Goal: Task Accomplishment & Management: Manage account settings

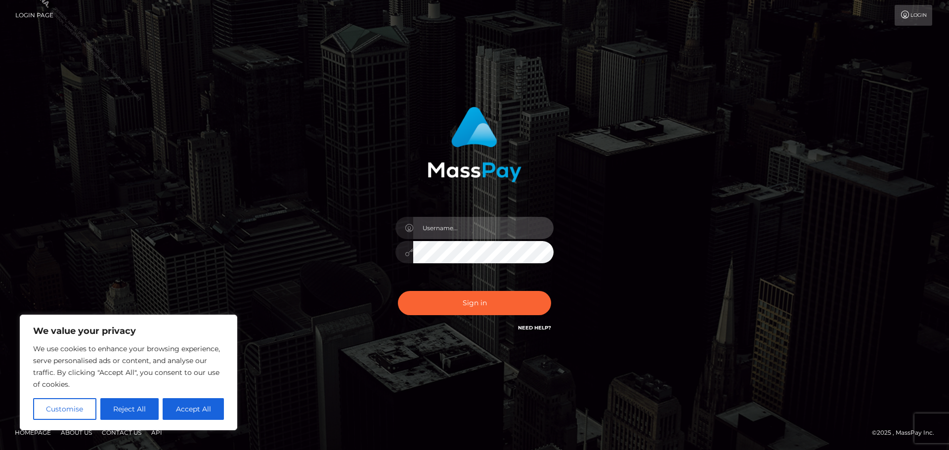
drag, startPoint x: 455, startPoint y: 230, endPoint x: 457, endPoint y: 224, distance: 5.8
click at [455, 230] on input "text" at bounding box center [483, 228] width 140 height 22
drag, startPoint x: 197, startPoint y: 412, endPoint x: 222, endPoint y: 361, distance: 57.0
click at [197, 412] on button "Accept All" at bounding box center [193, 409] width 61 height 22
checkbox input "true"
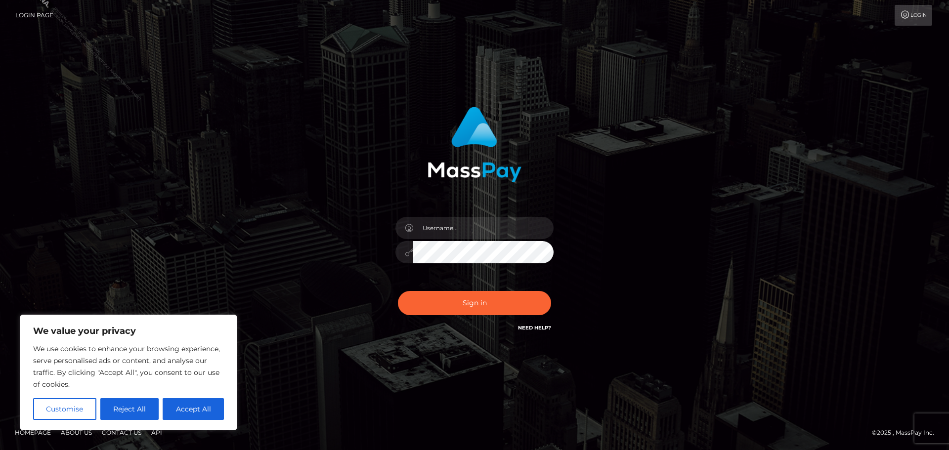
checkbox input "true"
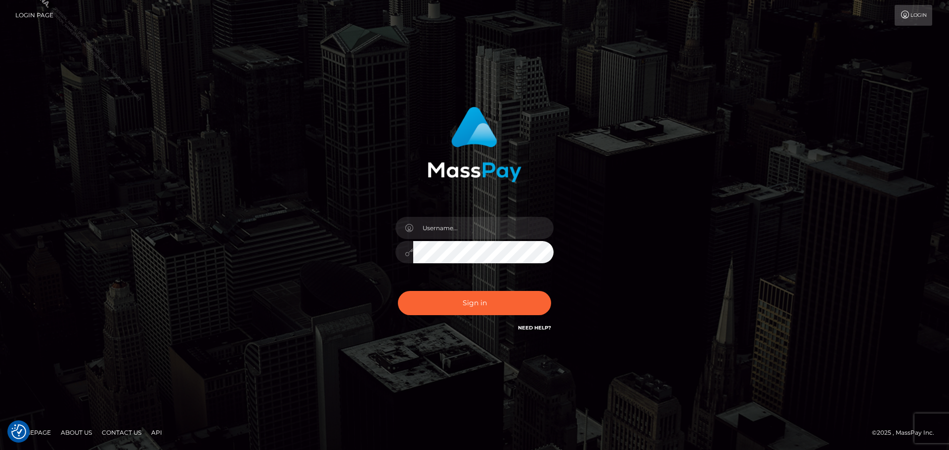
drag, startPoint x: 246, startPoint y: 228, endPoint x: 391, endPoint y: 225, distance: 145.3
click at [247, 228] on div "Sign in" at bounding box center [474, 225] width 563 height 252
click at [506, 223] on input "text" at bounding box center [483, 228] width 140 height 22
type input "Philip.Silversocial"
click at [497, 307] on button "Sign in" at bounding box center [474, 303] width 153 height 24
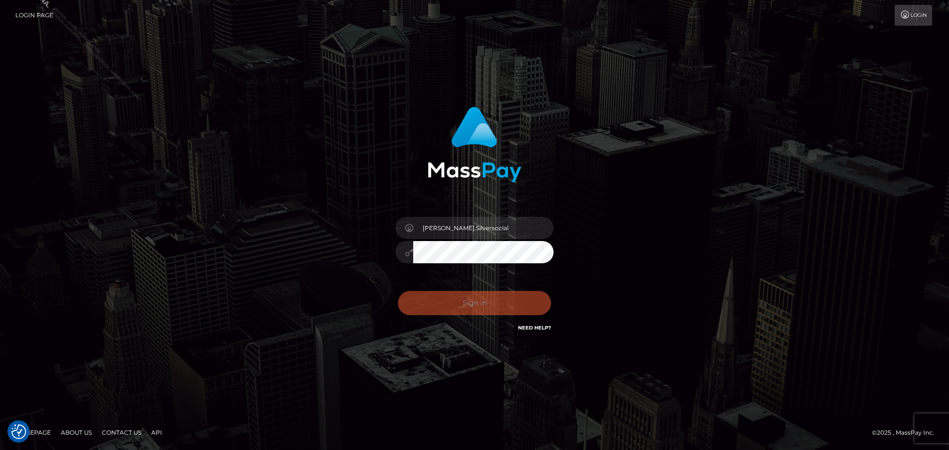
click at [723, 239] on div "Philip.Silversocial Sign in" at bounding box center [474, 225] width 563 height 252
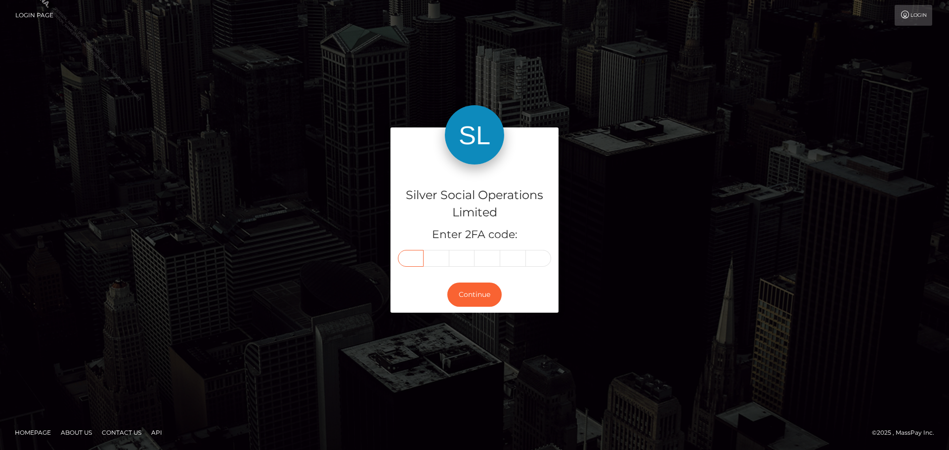
click at [423, 255] on input "text" at bounding box center [411, 258] width 26 height 17
type input "1"
type input "6"
type input "0"
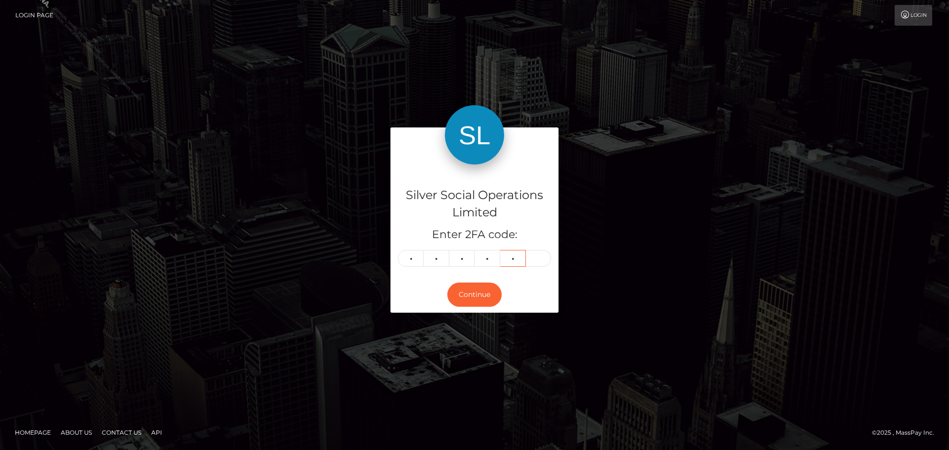
type input "0"
type input "5"
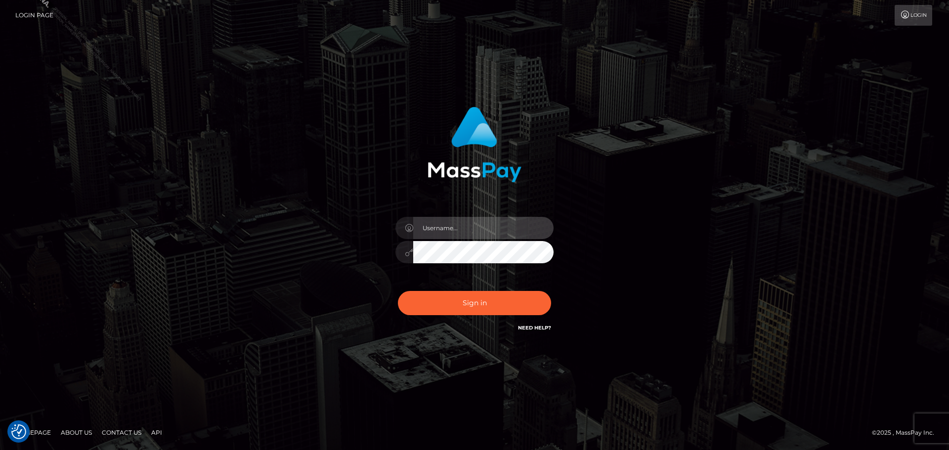
click at [468, 229] on input "text" at bounding box center [483, 228] width 140 height 22
type input "Philip.Silversocial"
click at [398, 291] on button "Sign in" at bounding box center [474, 303] width 153 height 24
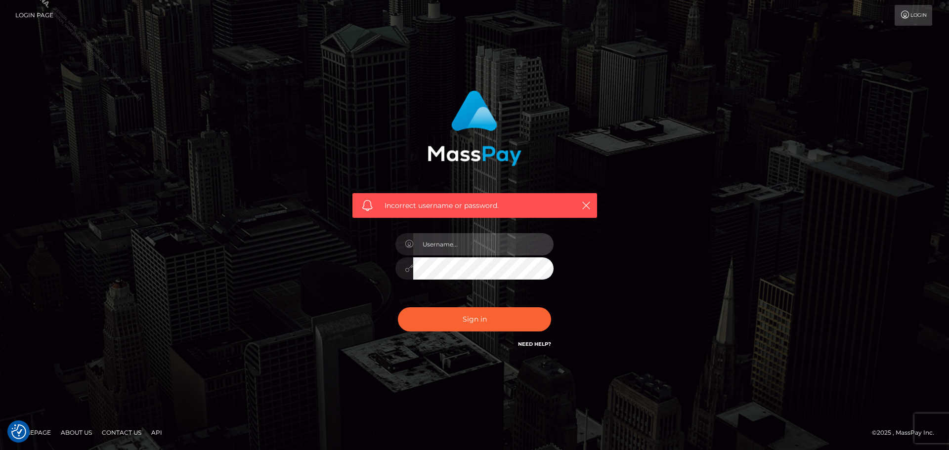
click at [474, 247] on input "text" at bounding box center [483, 244] width 140 height 22
type input "Philip.Silversocial"
click at [398, 307] on button "Sign in" at bounding box center [474, 319] width 153 height 24
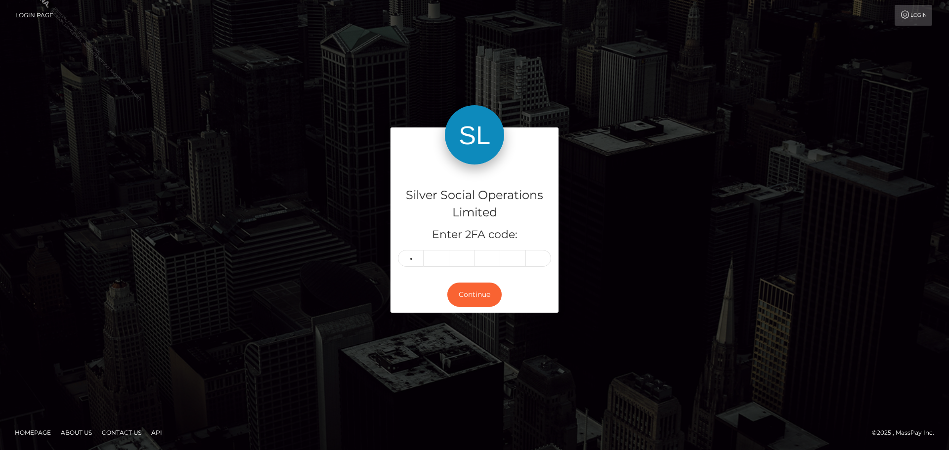
type input "9"
type input "5"
type input "4"
type input "8"
type input "5"
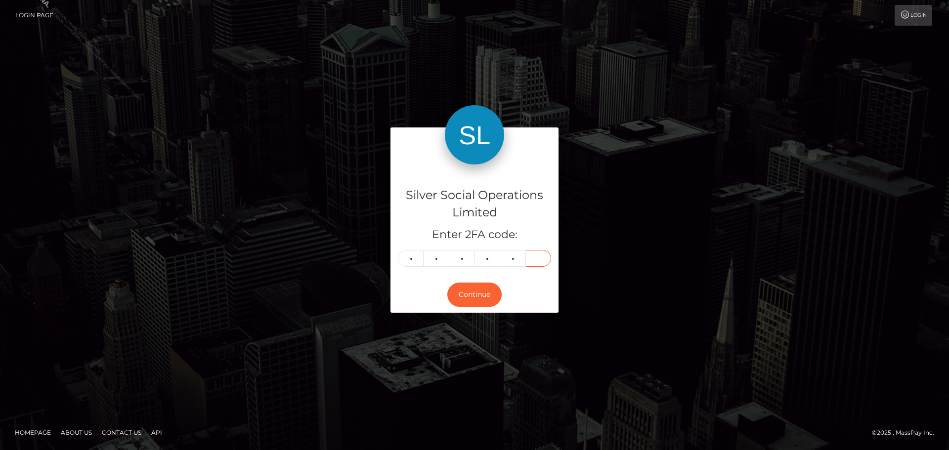
type input "6"
